Goal: Task Accomplishment & Management: Use online tool/utility

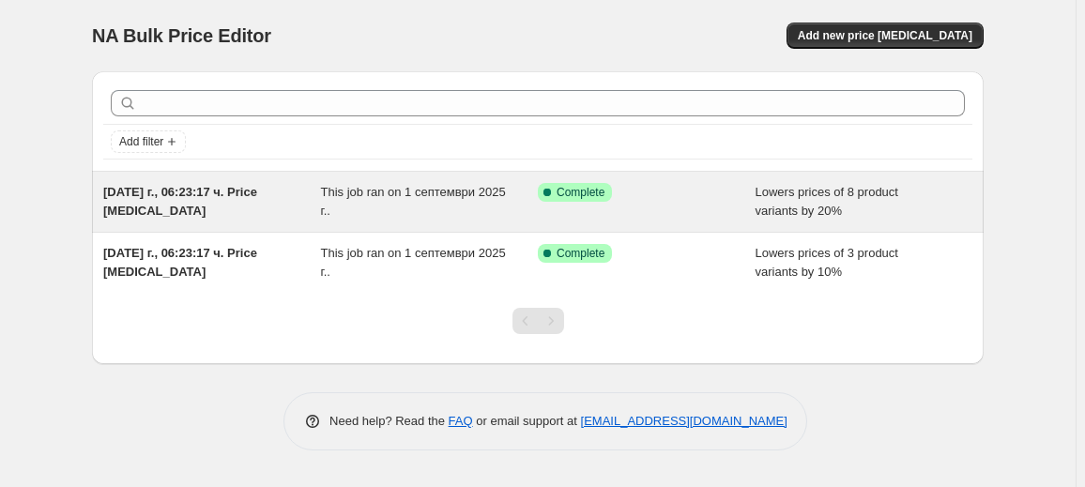
click at [365, 210] on div "This job ran on 1 септември 2025 г.." at bounding box center [430, 202] width 218 height 38
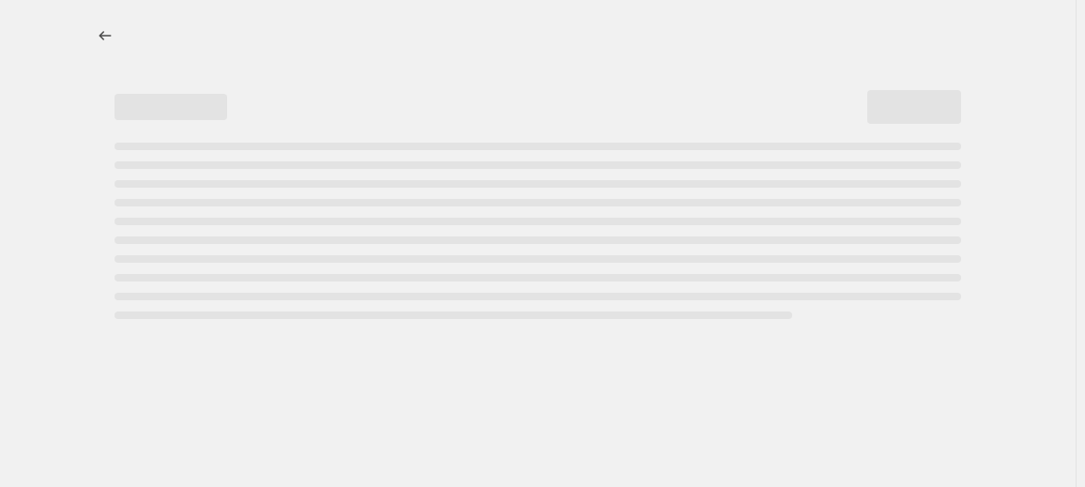
select select "percentage"
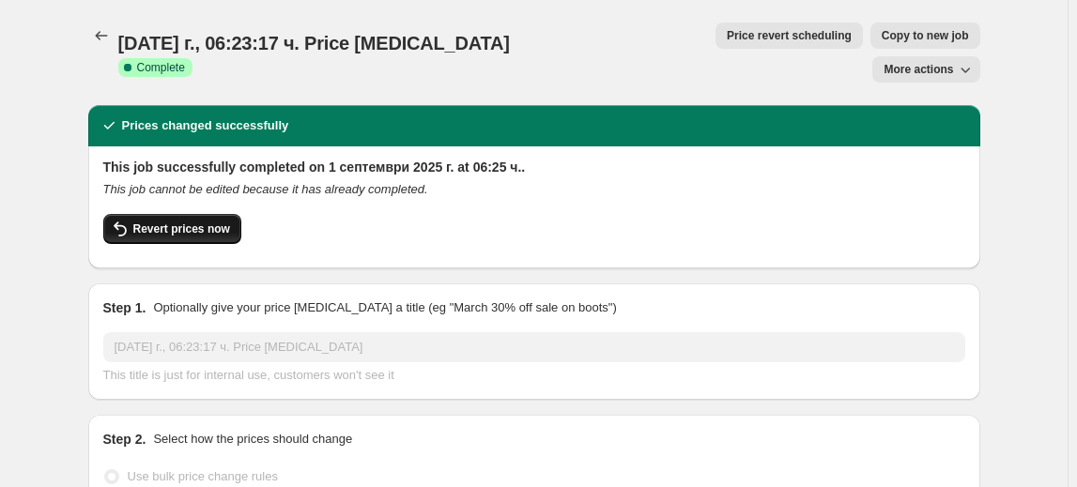
click at [153, 221] on span "Revert prices now" at bounding box center [181, 228] width 97 height 15
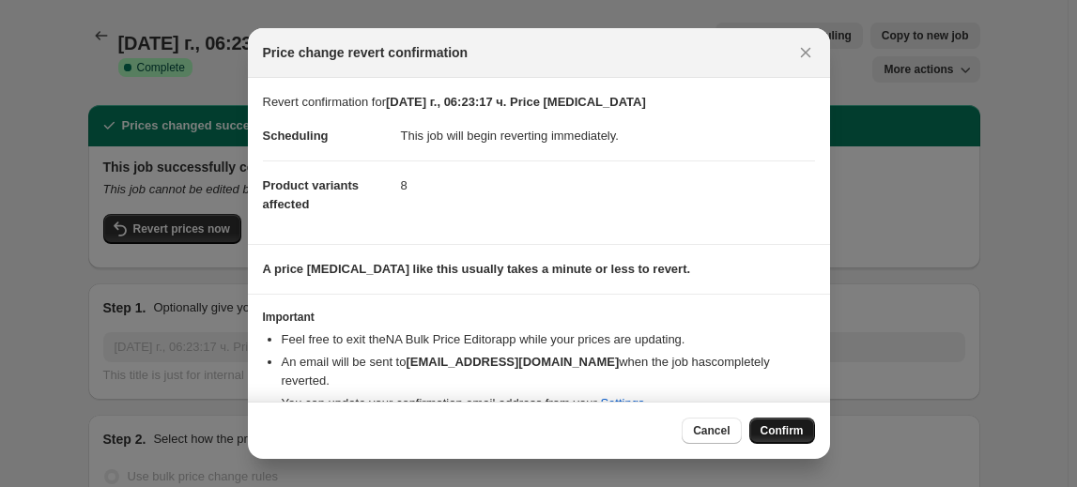
click at [783, 422] on button "Confirm" at bounding box center [782, 431] width 66 height 26
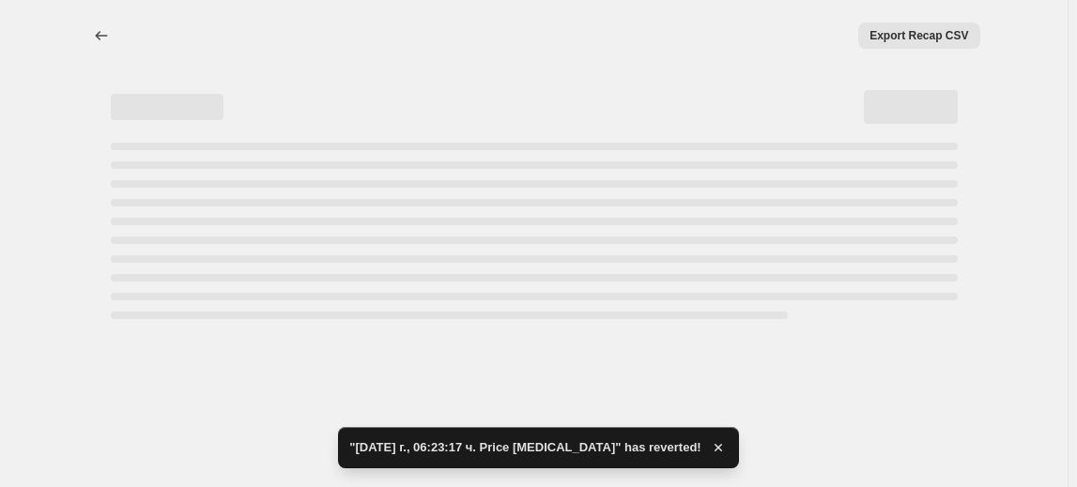
select select "percentage"
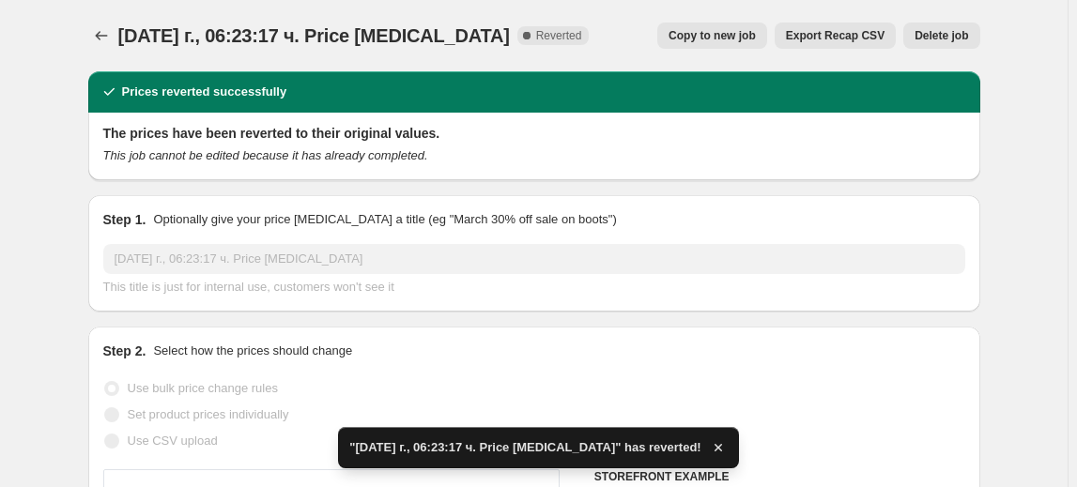
click at [938, 38] on span "Delete job" at bounding box center [940, 35] width 53 height 15
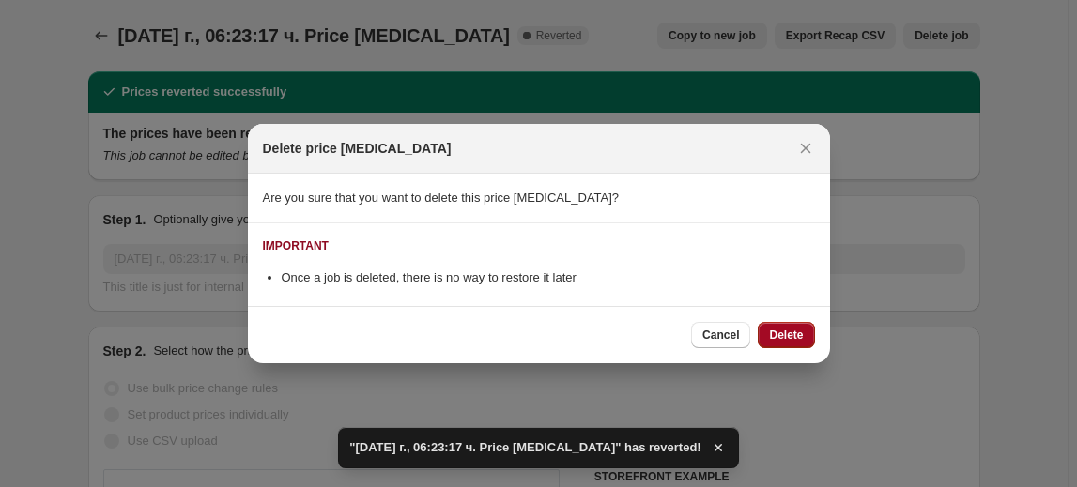
click at [801, 332] on span "Delete" at bounding box center [786, 335] width 34 height 15
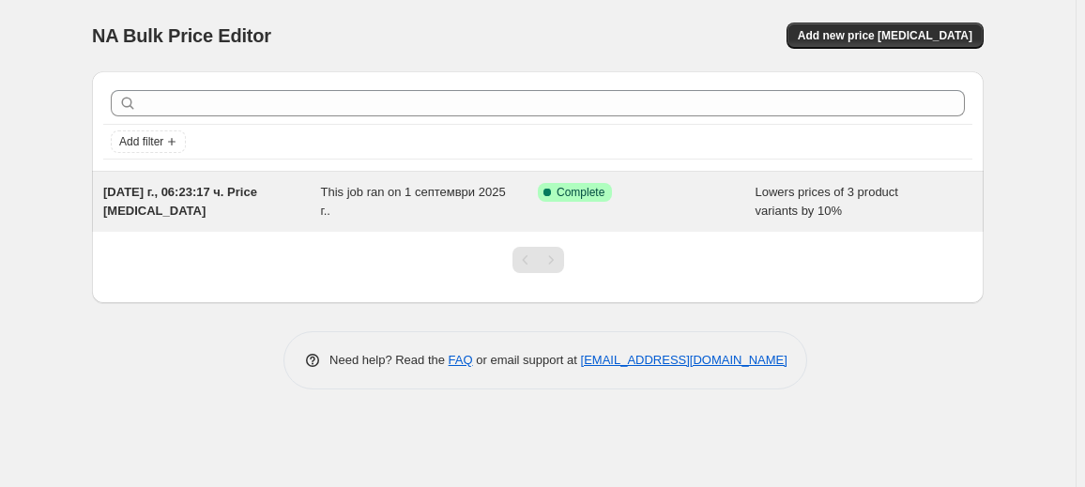
click at [581, 213] on div "Success Complete Complete" at bounding box center [647, 202] width 218 height 38
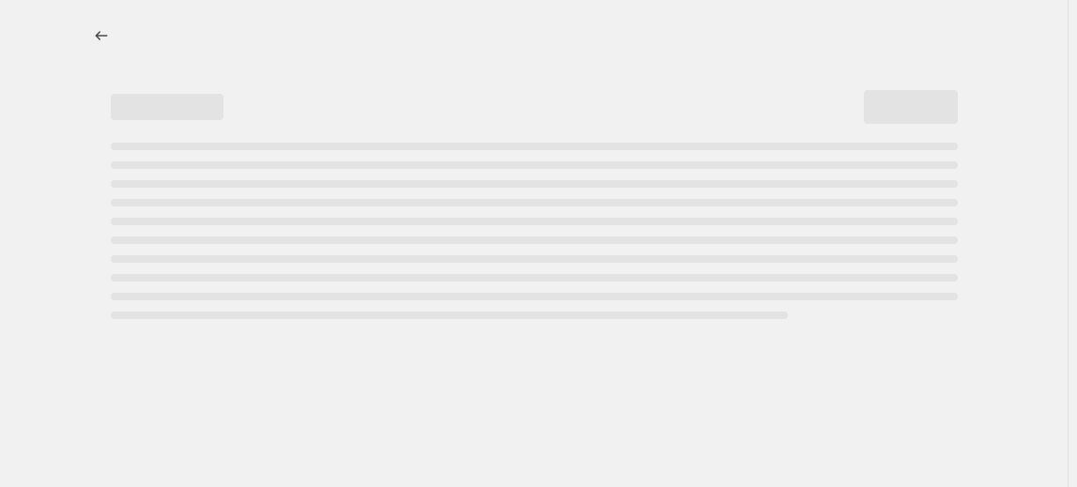
select select "percentage"
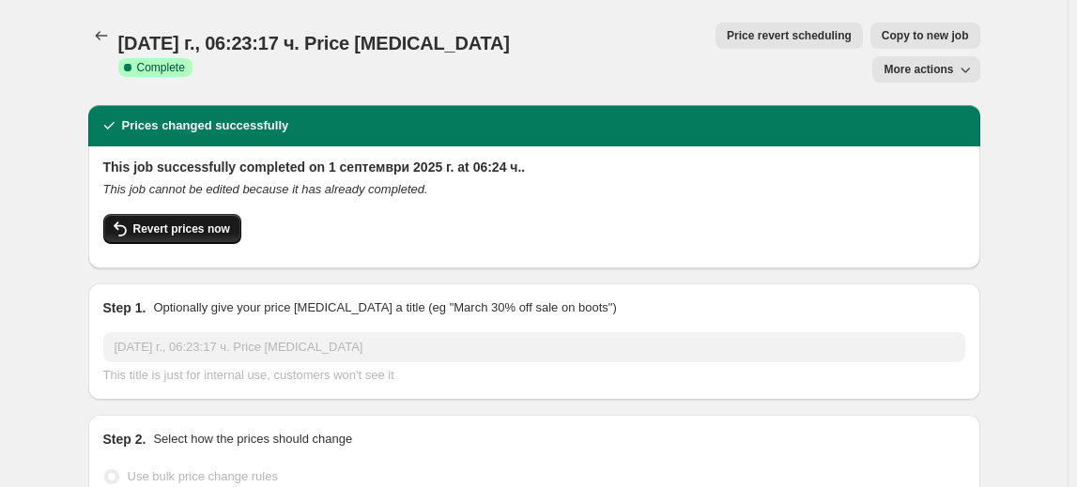
click at [206, 221] on span "Revert prices now" at bounding box center [181, 228] width 97 height 15
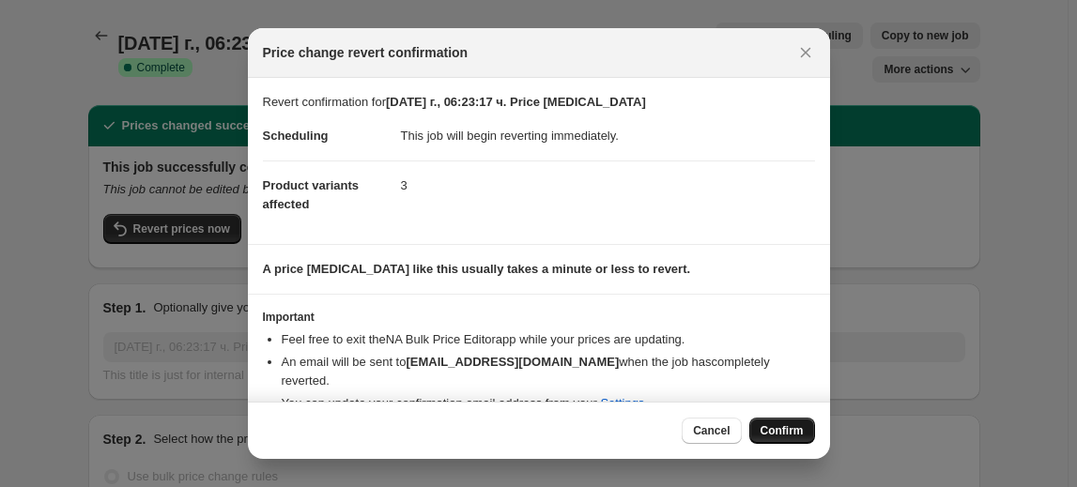
click at [786, 429] on span "Confirm" at bounding box center [781, 430] width 43 height 15
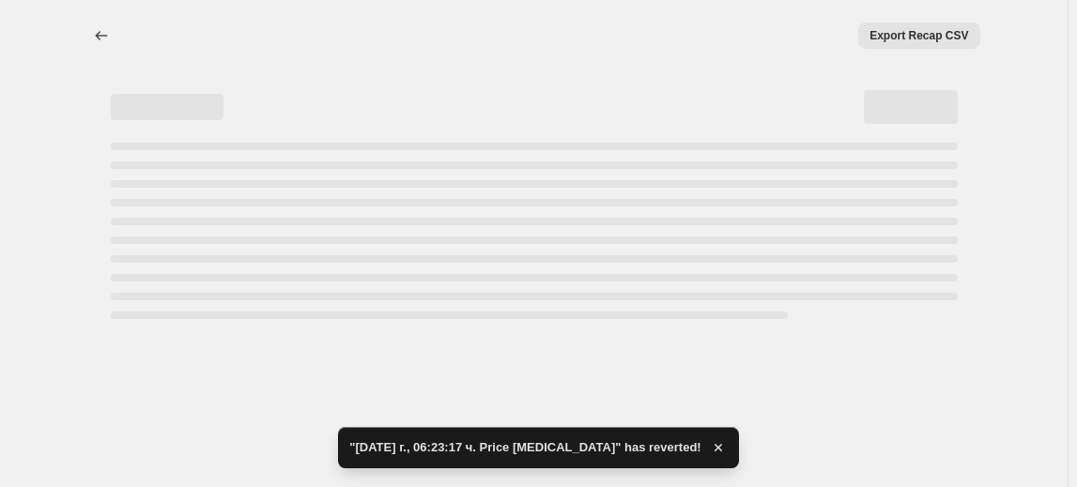
select select "percentage"
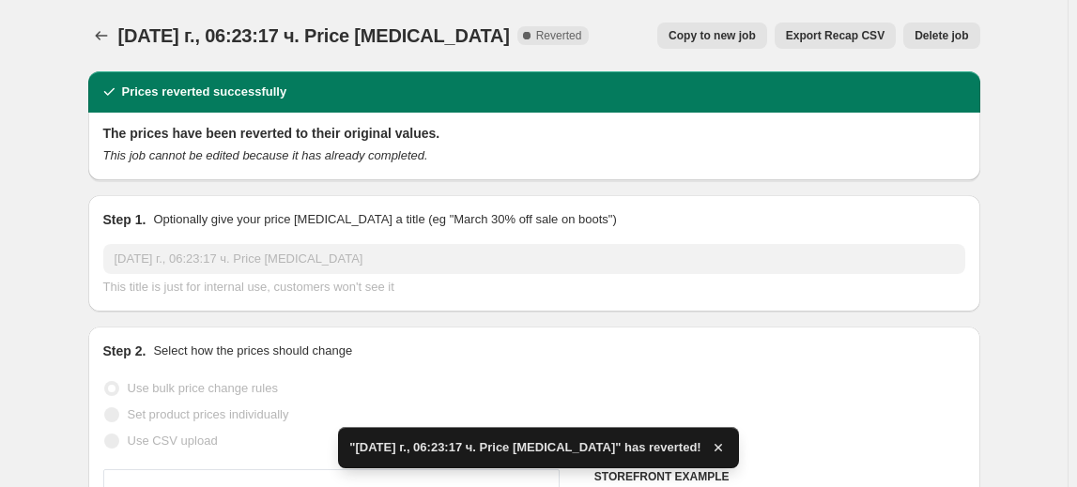
click at [929, 34] on span "Delete job" at bounding box center [940, 35] width 53 height 15
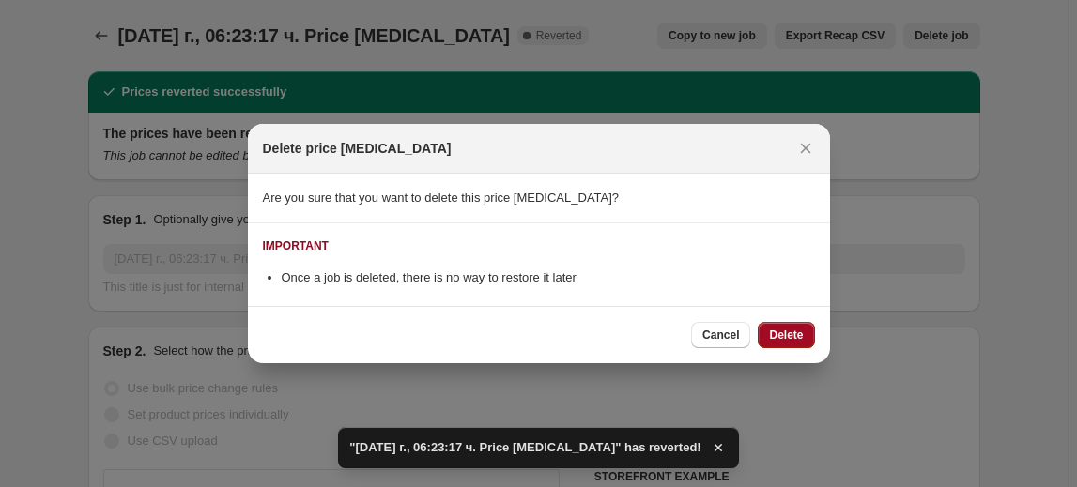
click at [790, 332] on span "Delete" at bounding box center [786, 335] width 34 height 15
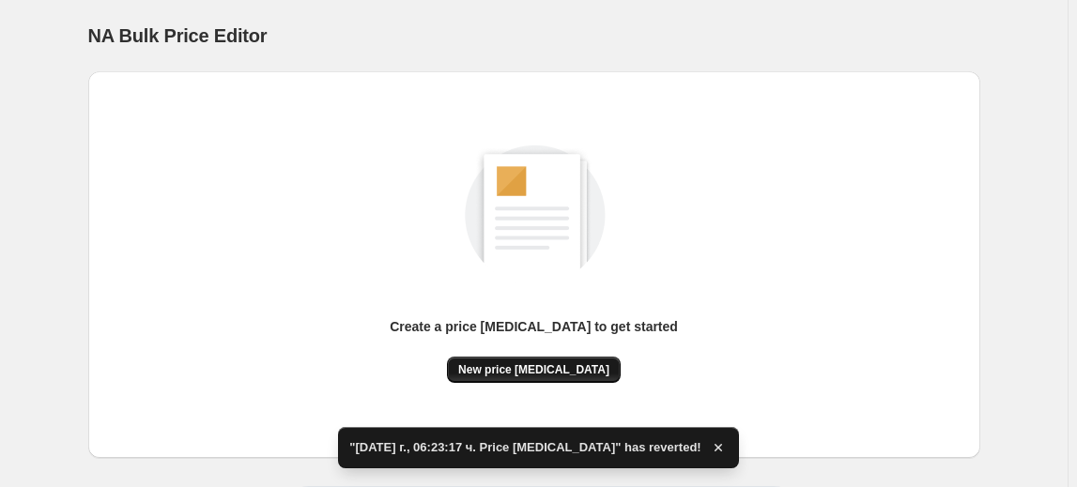
click at [556, 357] on button "New price change job" at bounding box center [534, 370] width 174 height 26
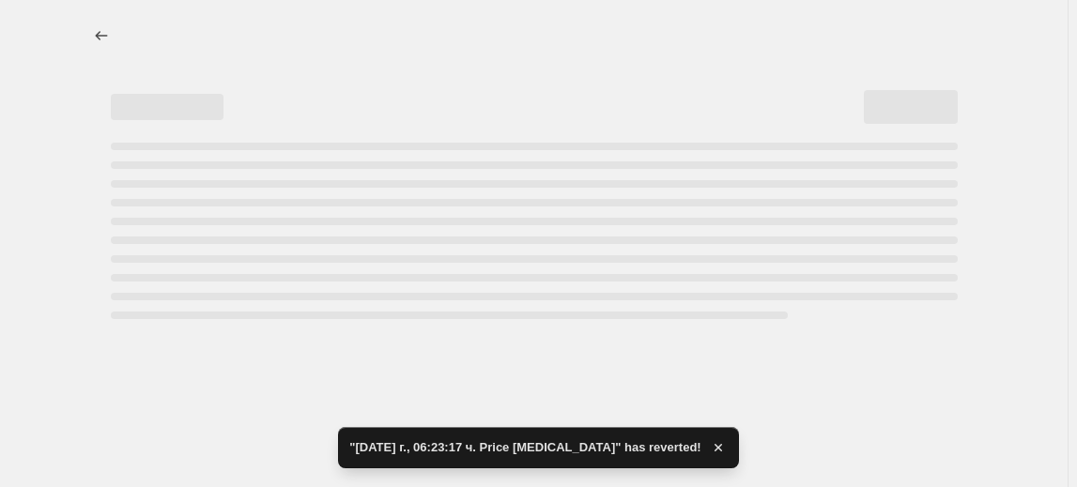
select select "percentage"
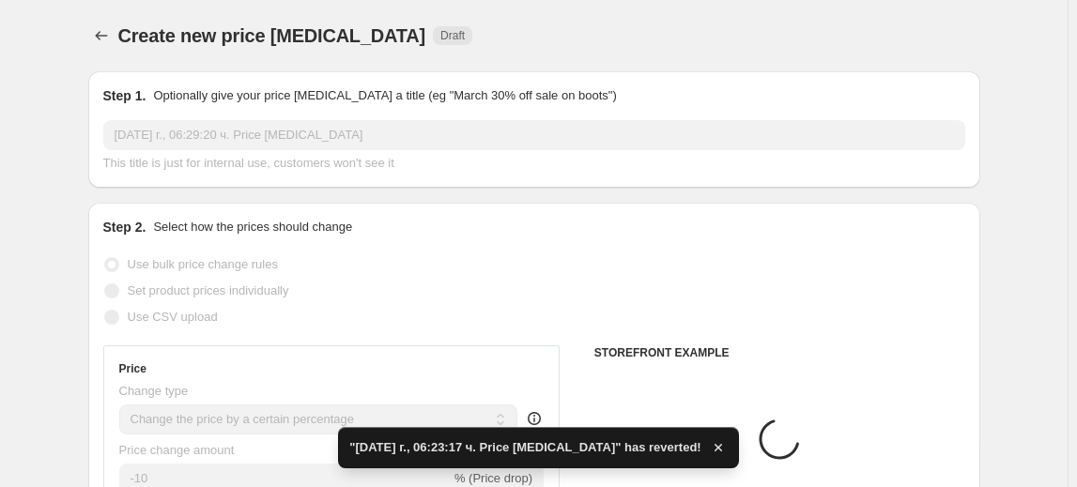
scroll to position [255, 0]
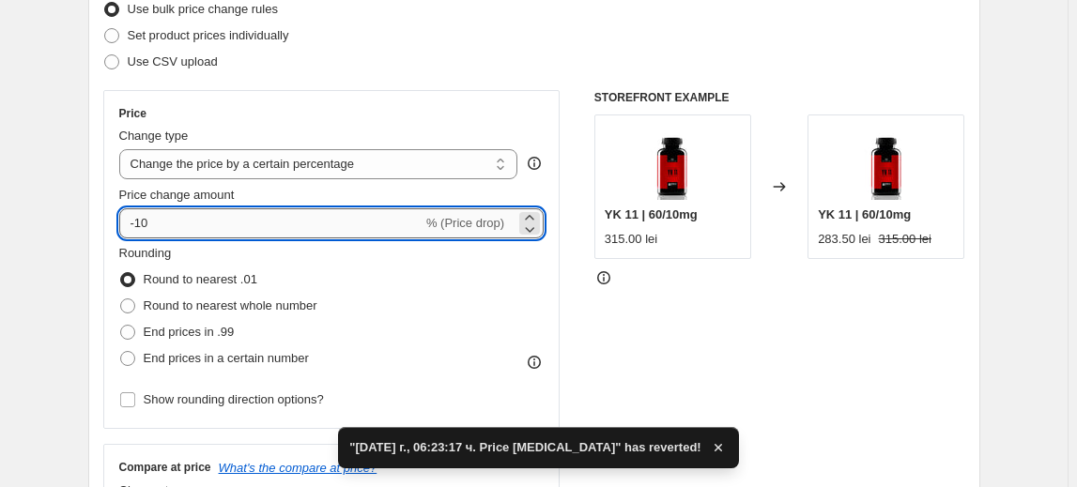
click at [146, 227] on input "-10" at bounding box center [270, 223] width 303 height 30
type input "-30"
click at [207, 244] on fieldset "Rounding Round to nearest .01 Round to nearest whole number End prices in .99 E…" at bounding box center [218, 308] width 198 height 128
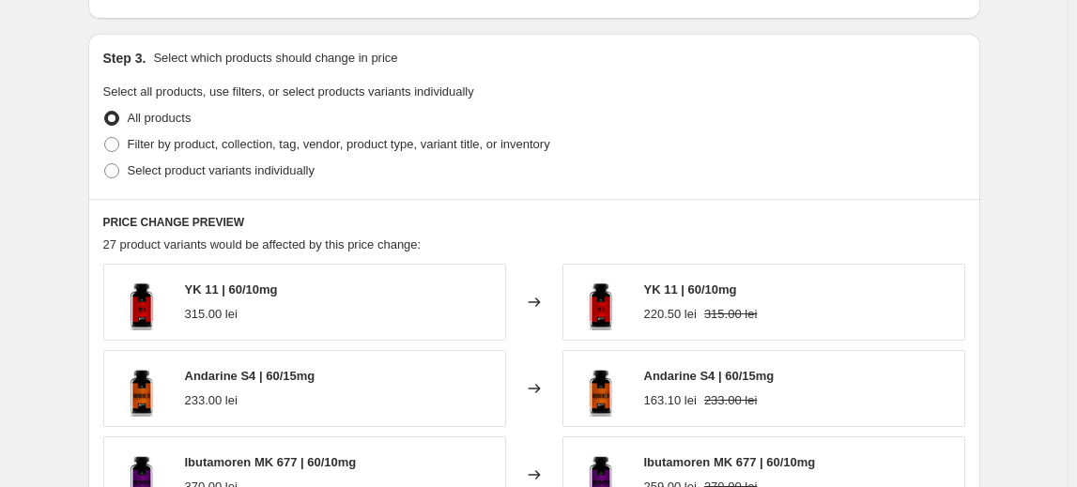
scroll to position [853, 0]
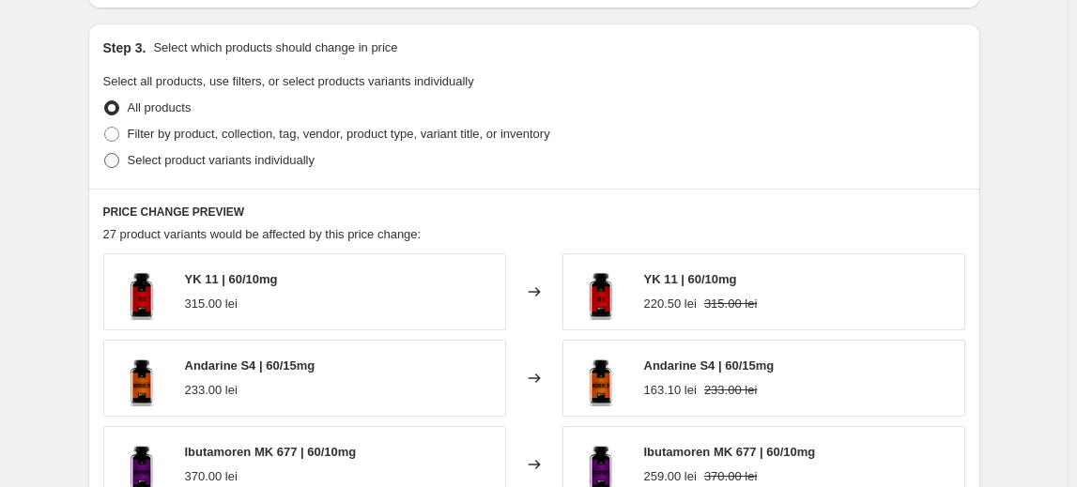
click at [234, 157] on span "Select product variants individually" at bounding box center [221, 160] width 187 height 14
click at [105, 154] on input "Select product variants individually" at bounding box center [104, 153] width 1 height 1
radio input "true"
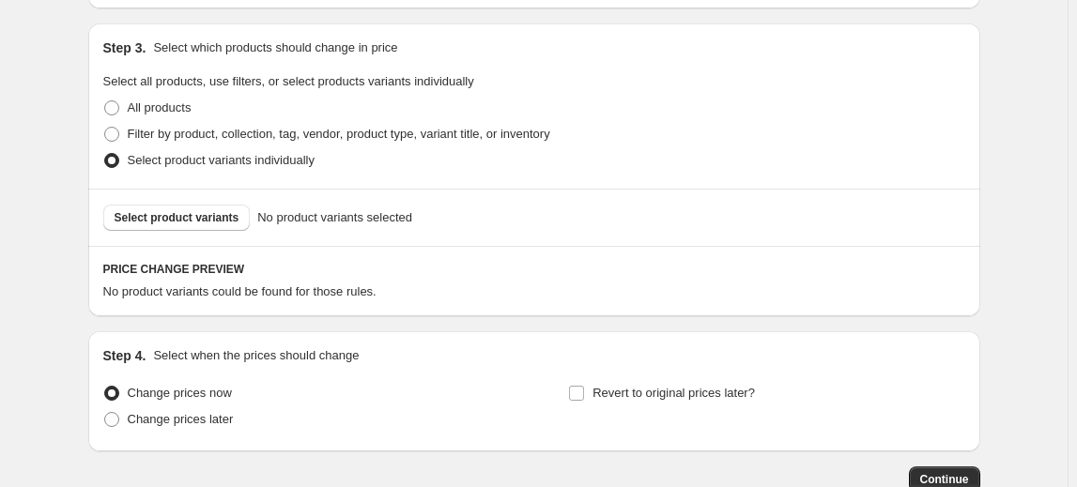
click at [159, 215] on span "Select product variants" at bounding box center [177, 217] width 125 height 15
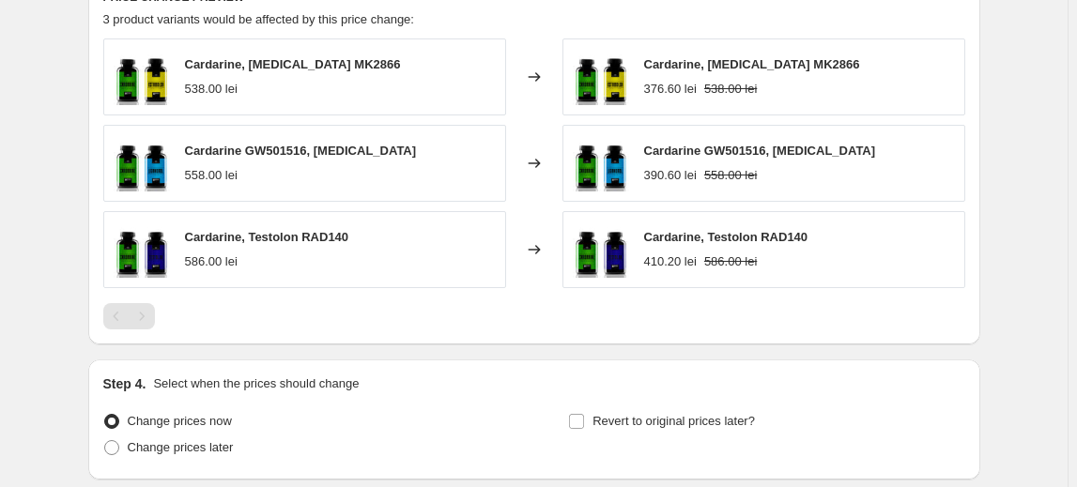
scroll to position [1194, 0]
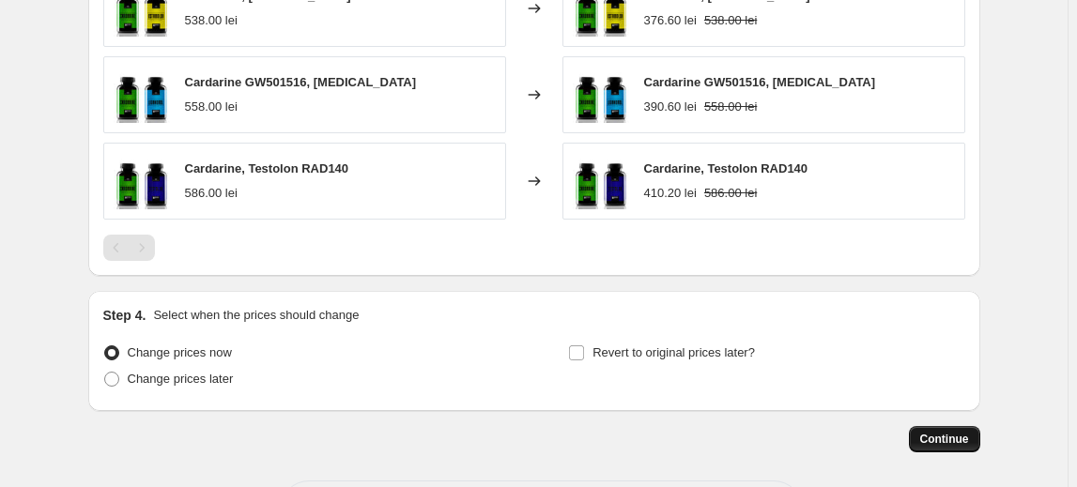
click at [955, 439] on span "Continue" at bounding box center [944, 439] width 49 height 15
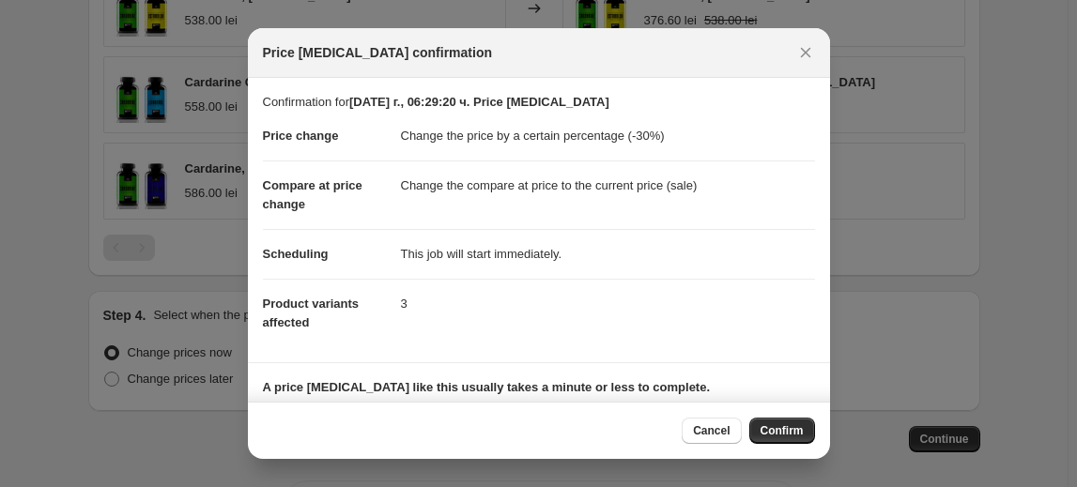
click at [775, 436] on span "Confirm" at bounding box center [781, 430] width 43 height 15
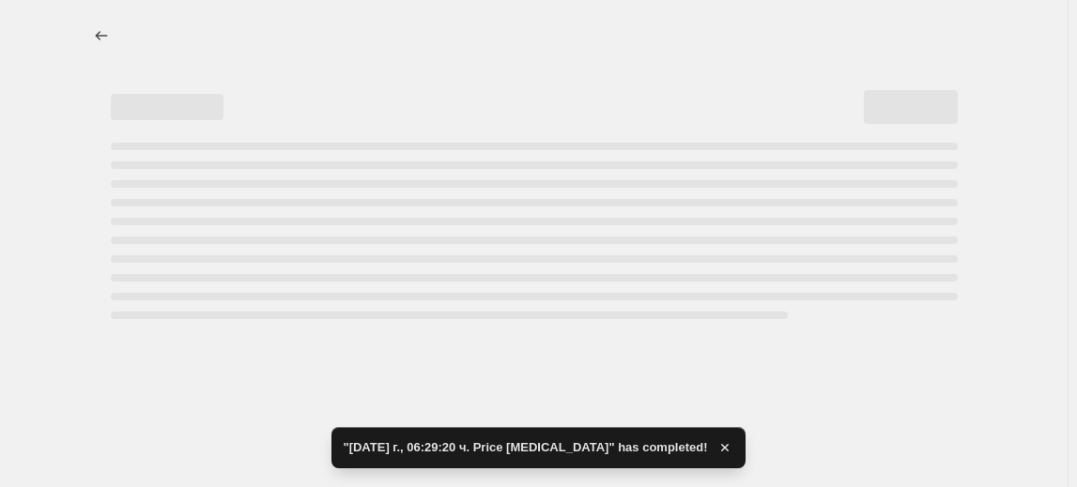
select select "percentage"
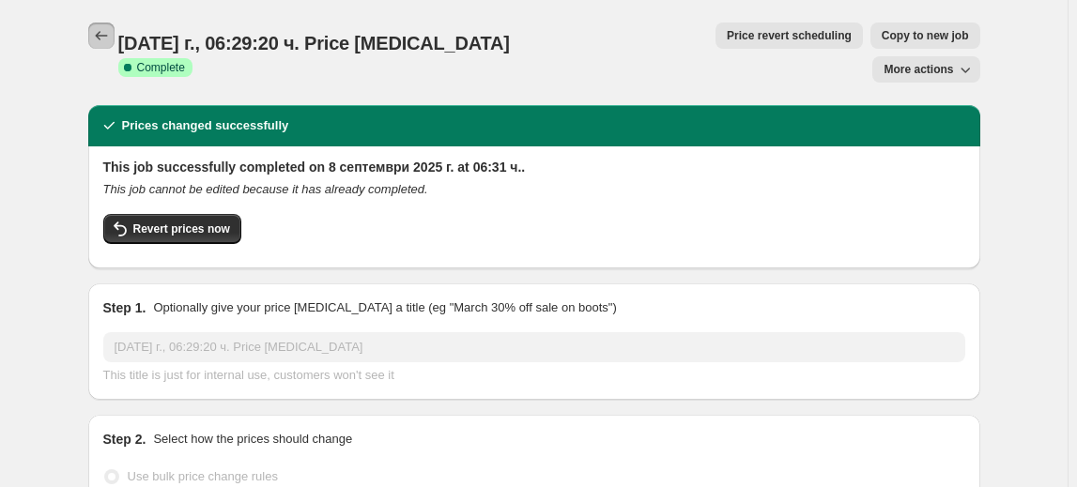
click at [104, 41] on icon "Price change jobs" at bounding box center [101, 35] width 19 height 19
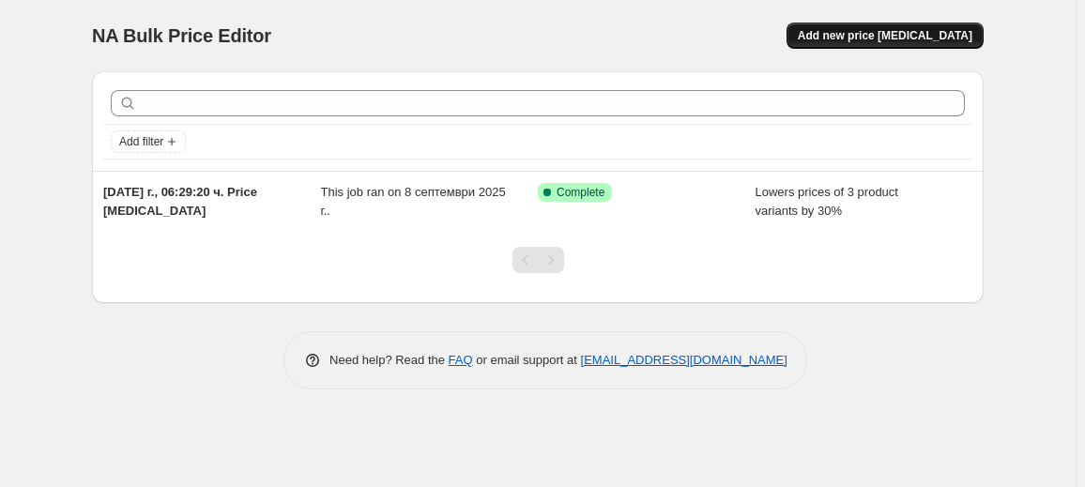
click at [926, 36] on span "Add new price change job" at bounding box center [885, 35] width 175 height 15
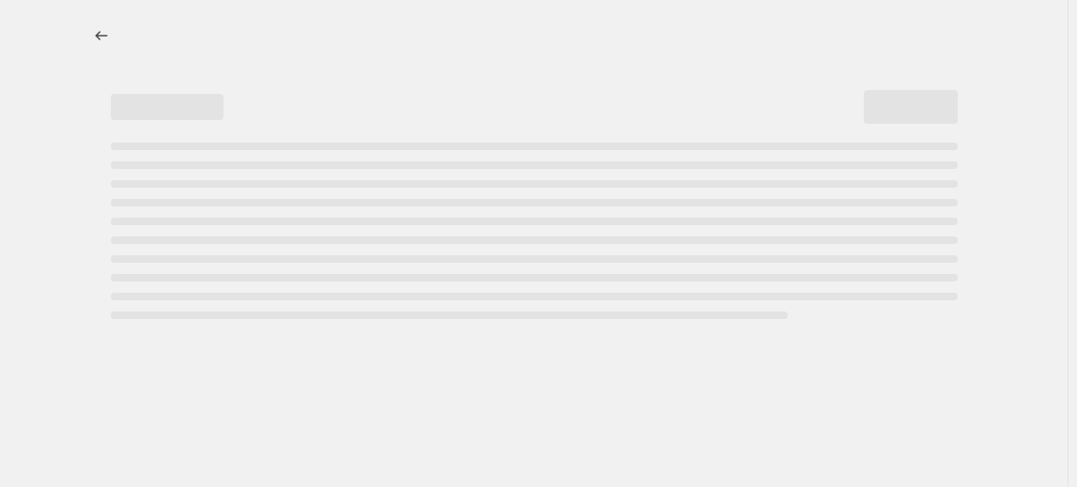
select select "percentage"
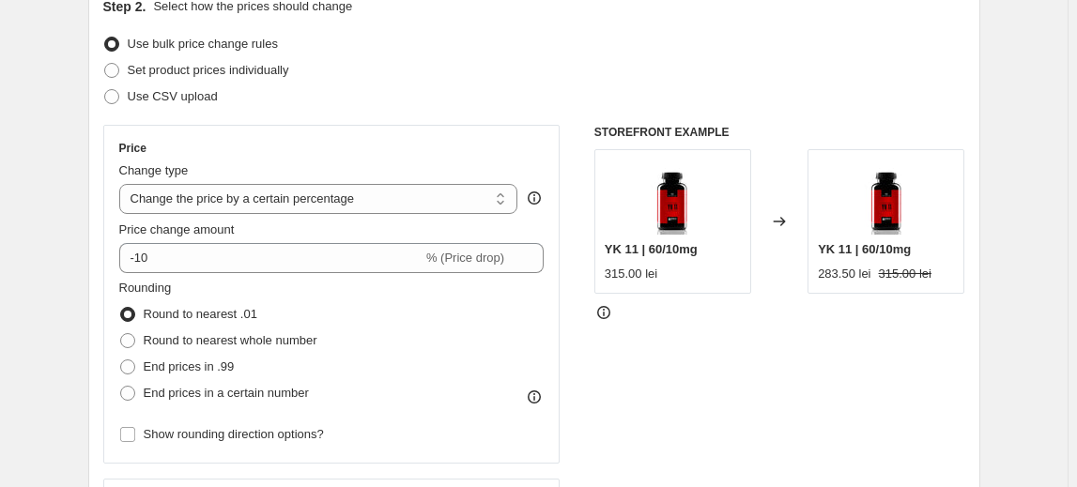
scroll to position [255, 0]
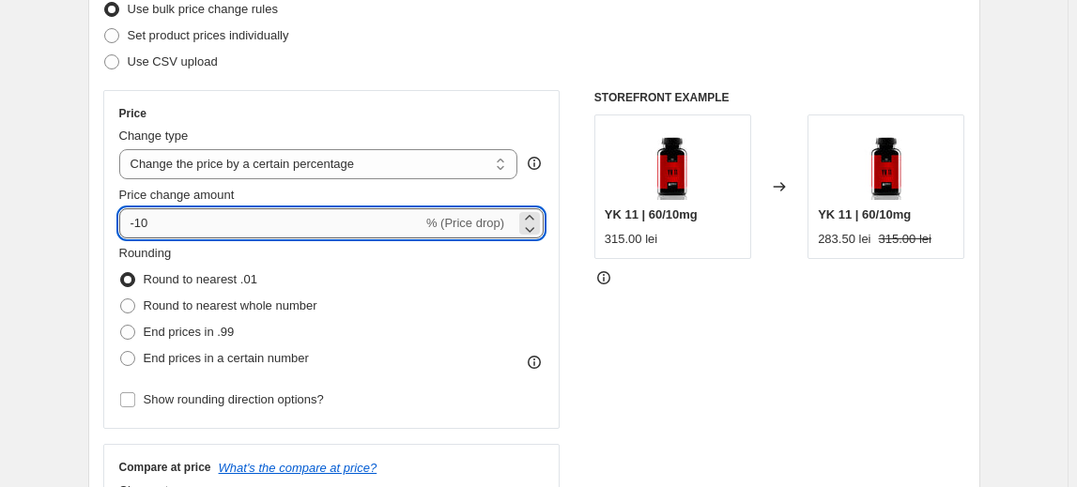
click at [147, 227] on input "-10" at bounding box center [270, 223] width 303 height 30
type input "-40"
click at [212, 259] on fieldset "Rounding Round to nearest .01 Round to nearest whole number End prices in .99 E…" at bounding box center [218, 308] width 198 height 128
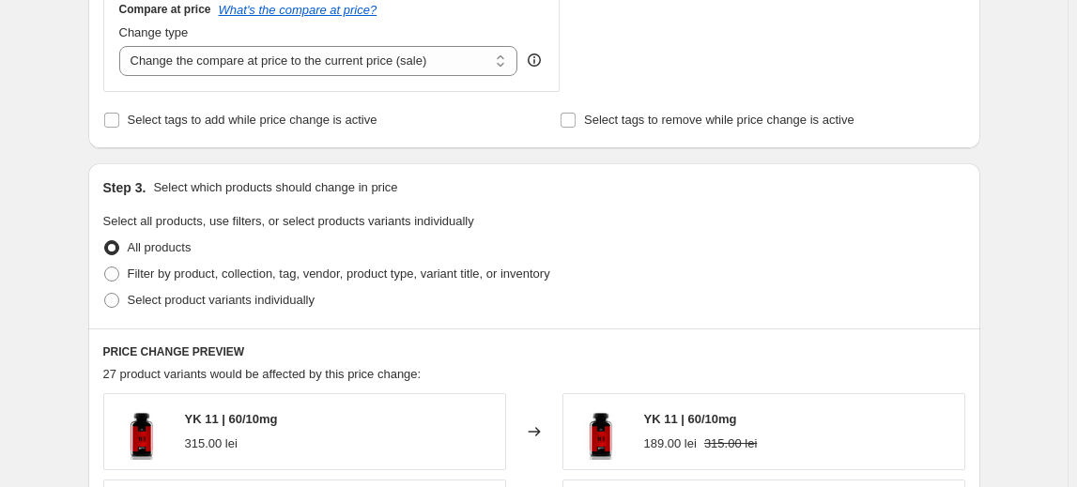
scroll to position [768, 0]
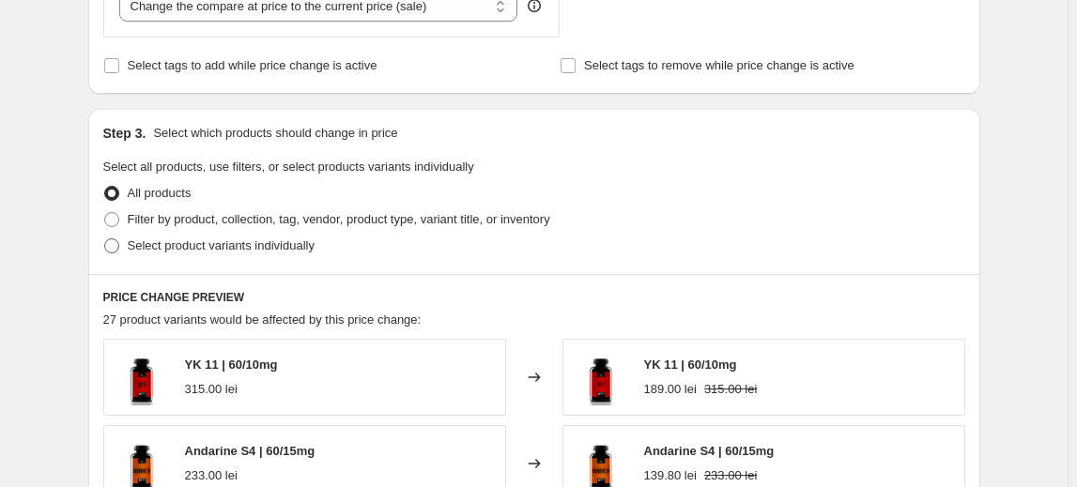
click at [256, 248] on span "Select product variants individually" at bounding box center [221, 245] width 187 height 14
click at [105, 239] on input "Select product variants individually" at bounding box center [104, 238] width 1 height 1
radio input "true"
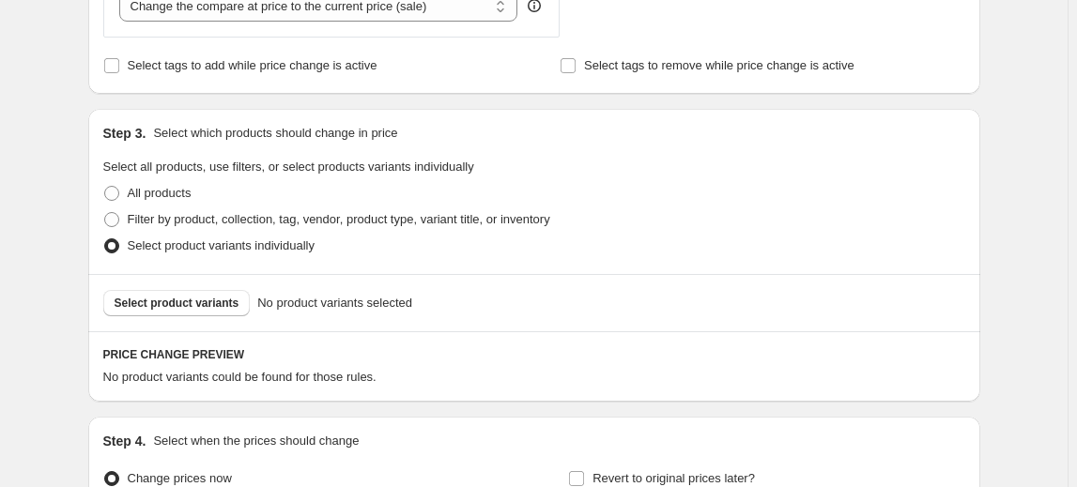
click at [215, 297] on span "Select product variants" at bounding box center [177, 303] width 125 height 15
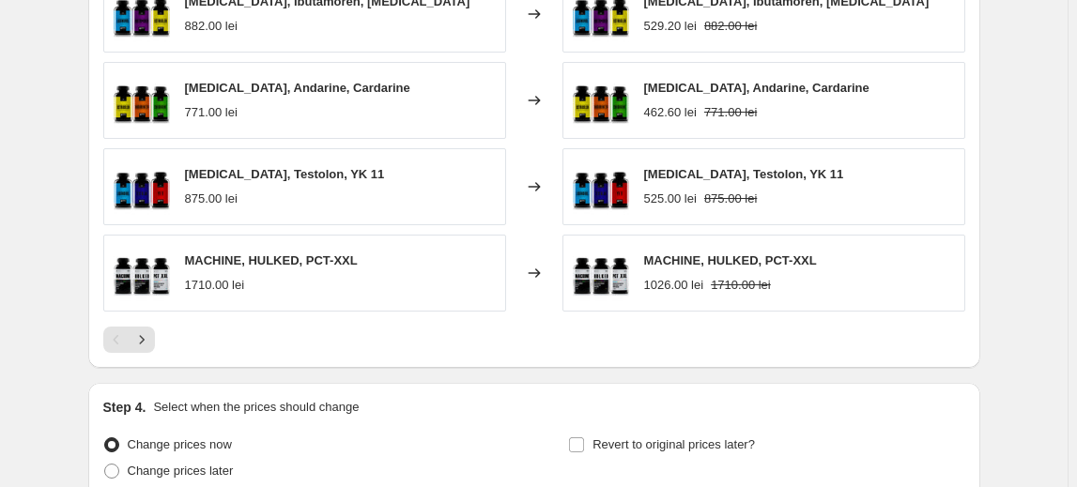
scroll to position [1442, 0]
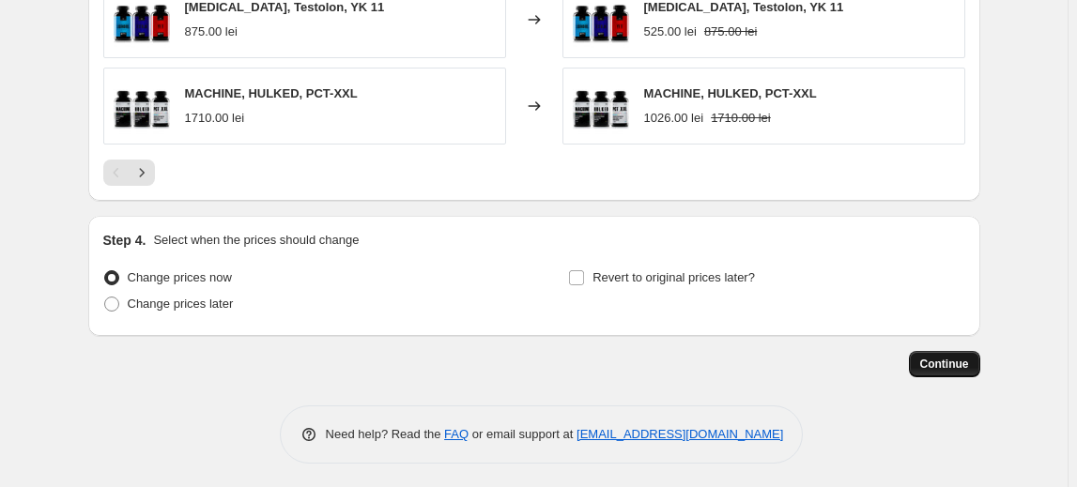
click at [954, 364] on span "Continue" at bounding box center [944, 364] width 49 height 15
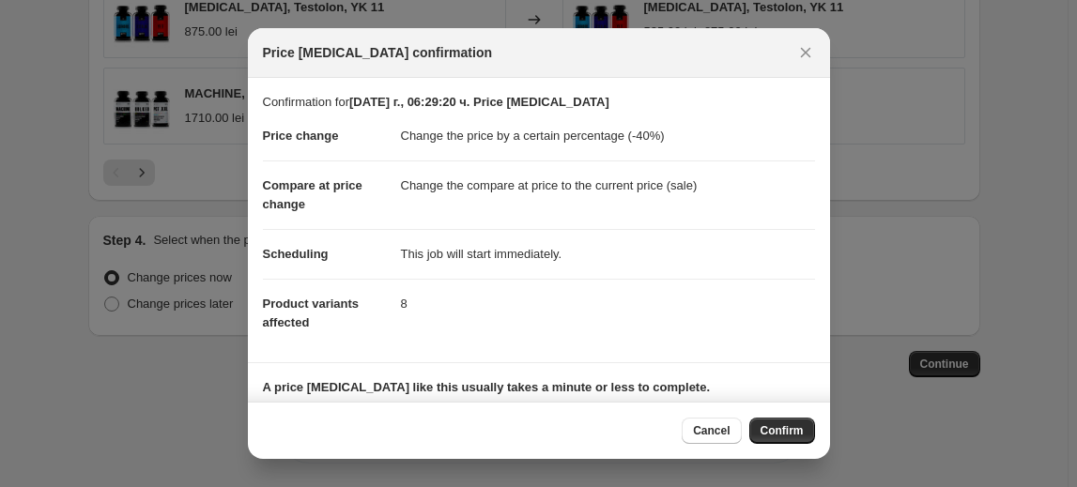
click at [769, 435] on span "Confirm" at bounding box center [781, 430] width 43 height 15
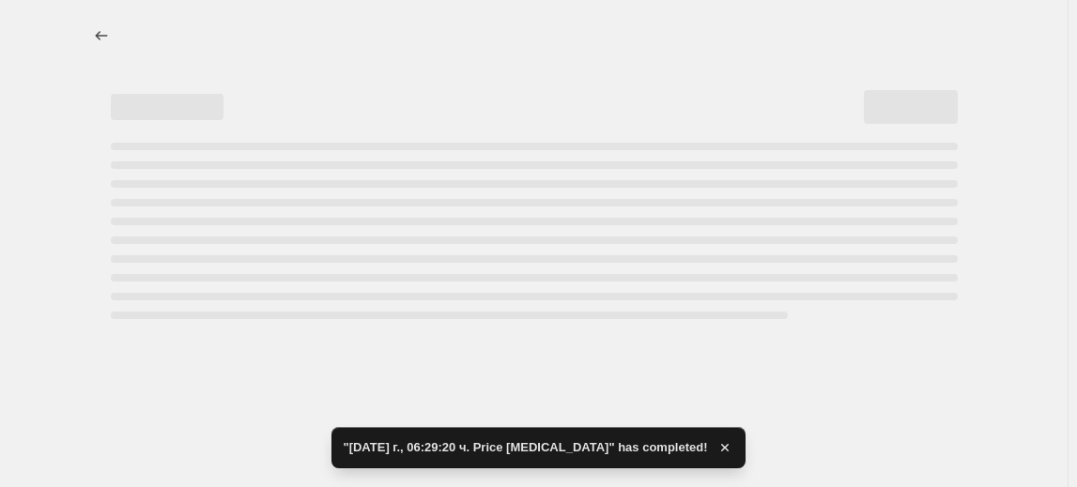
select select "percentage"
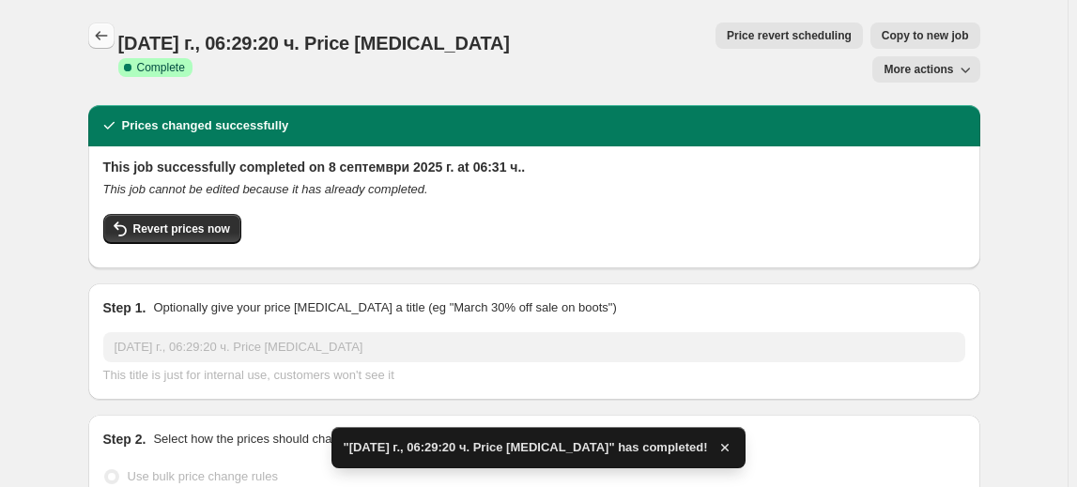
click at [109, 47] on button "Price change jobs" at bounding box center [101, 36] width 26 height 26
